Goal: Information Seeking & Learning: Learn about a topic

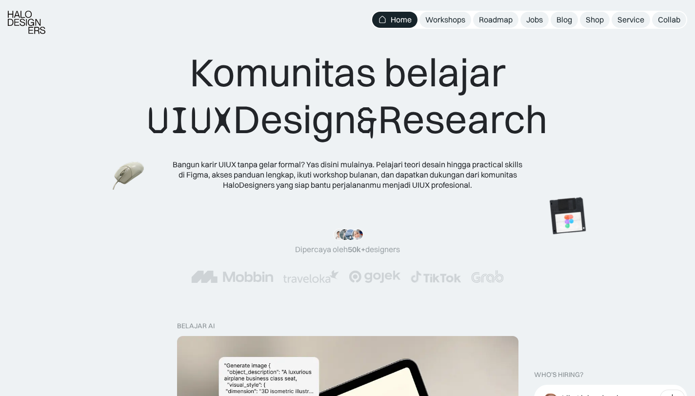
scroll to position [13, 0]
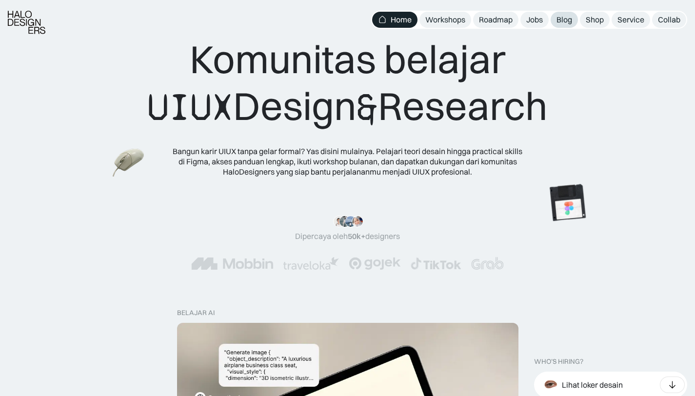
click at [562, 26] on link "Blog" at bounding box center [564, 20] width 27 height 16
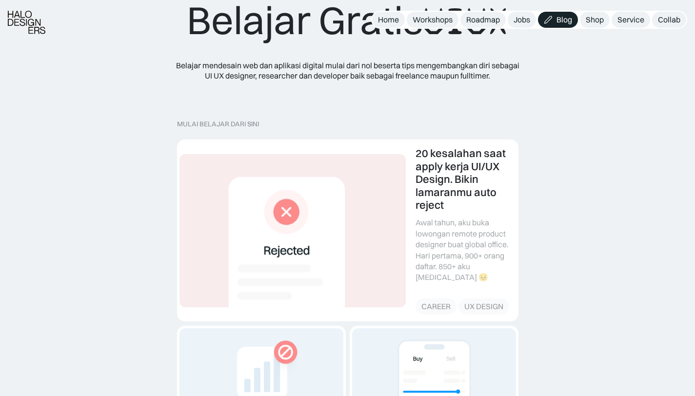
scroll to position [56, 0]
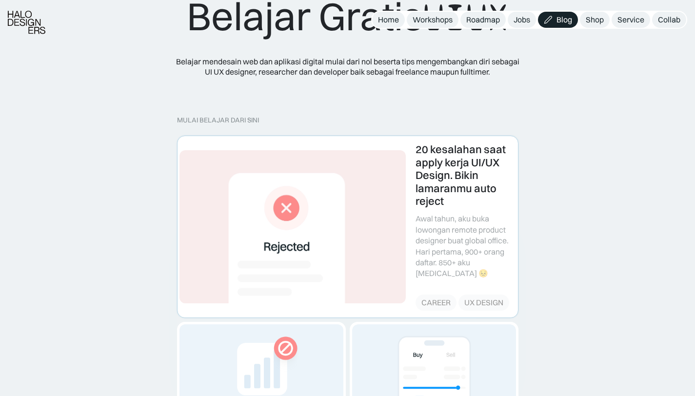
click at [442, 207] on link at bounding box center [348, 226] width 340 height 181
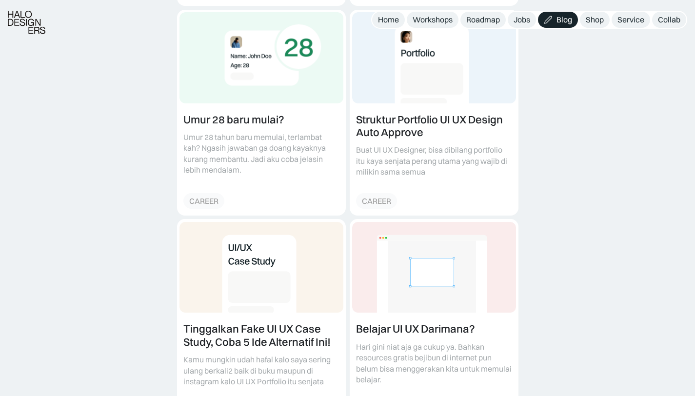
scroll to position [648, 0]
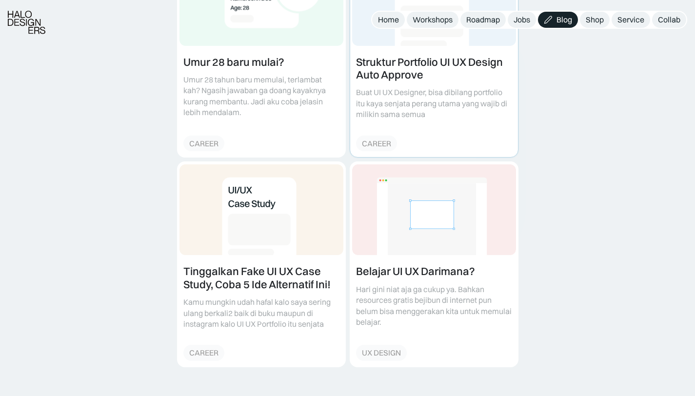
click at [471, 93] on link at bounding box center [434, 55] width 168 height 205
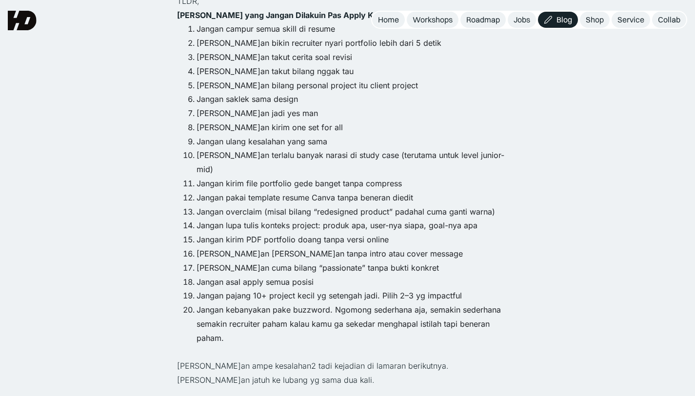
scroll to position [1036, 0]
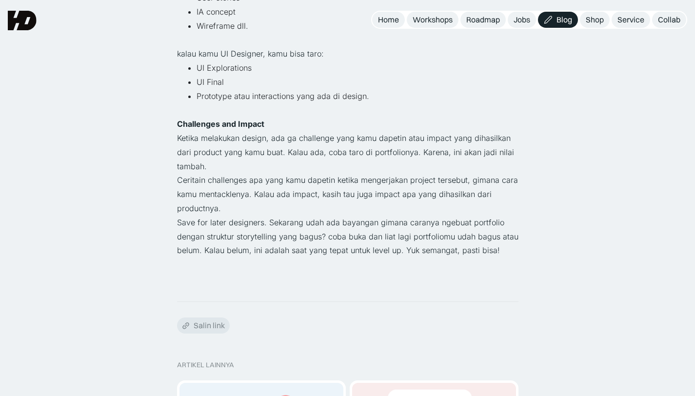
scroll to position [1680, 0]
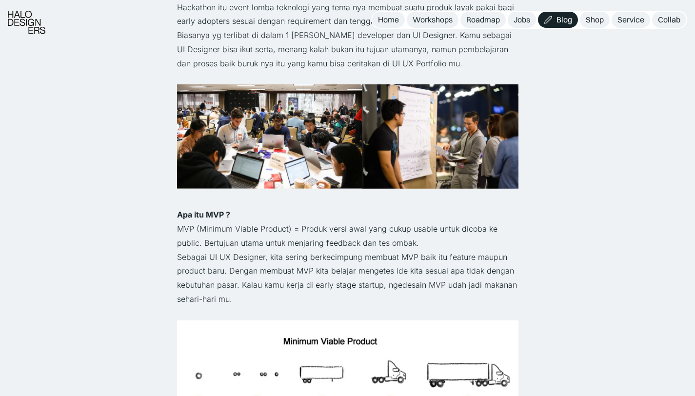
scroll to position [1497, 0]
